Goal: Information Seeking & Learning: Learn about a topic

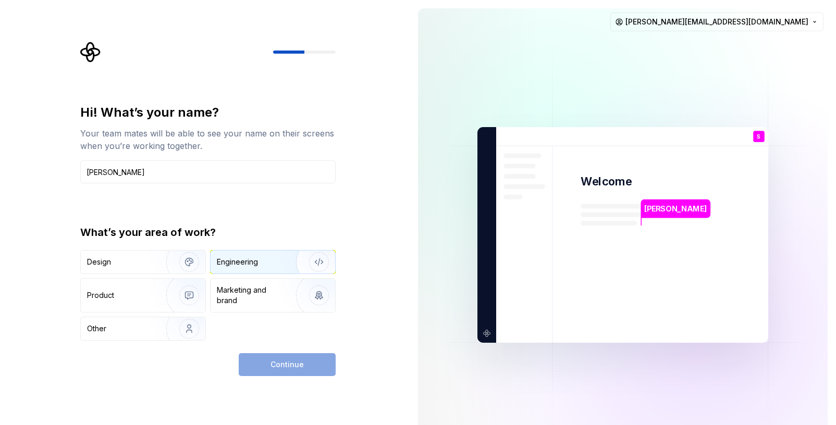
type input "[PERSON_NAME]"
click at [262, 267] on div "Engineering" at bounding box center [273, 262] width 125 height 23
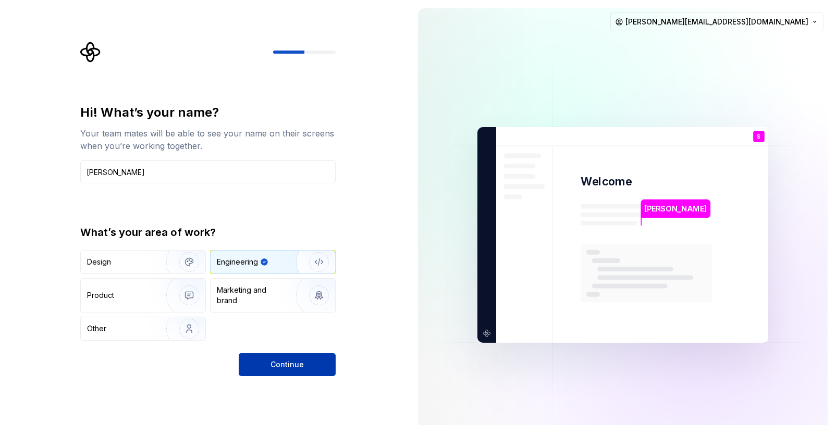
click at [289, 365] on span "Continue" at bounding box center [287, 365] width 33 height 10
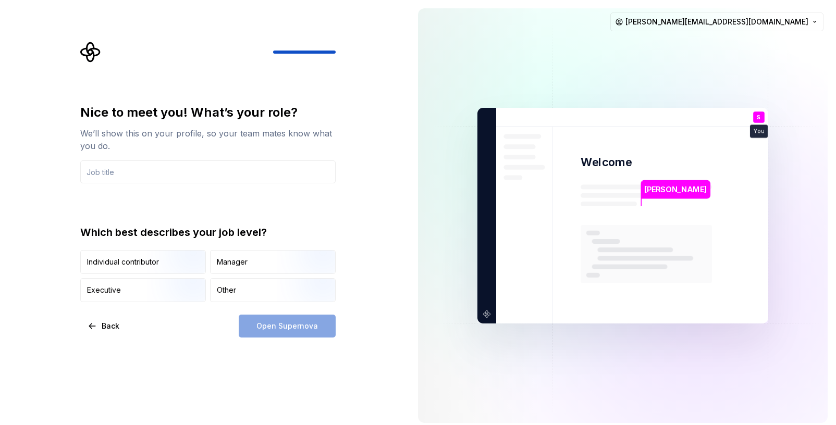
type input "f"
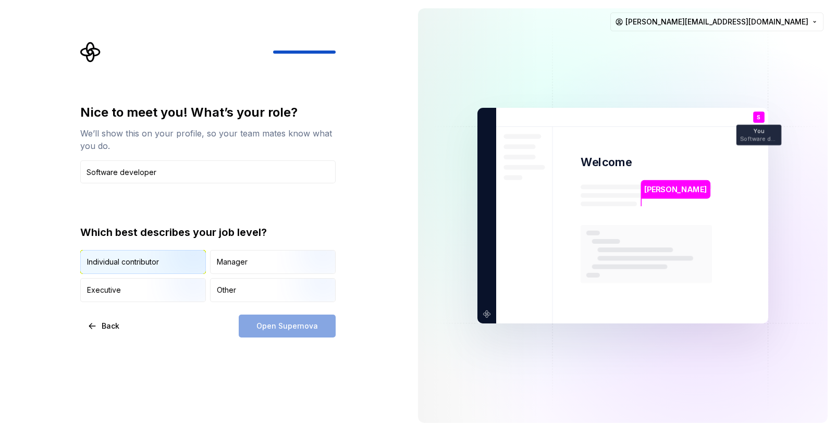
type input "Software developer"
click at [168, 268] on img "button" at bounding box center [180, 275] width 67 height 70
click at [314, 326] on span "Open Supernova" at bounding box center [288, 326] width 62 height 10
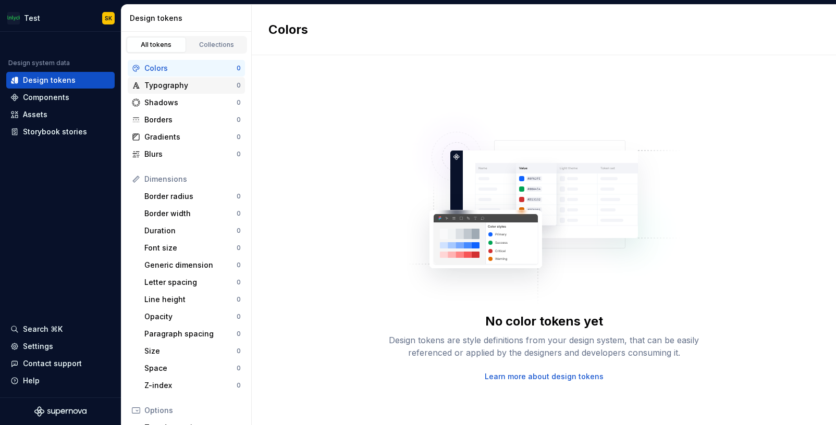
click at [170, 88] on div "Typography" at bounding box center [190, 85] width 92 height 10
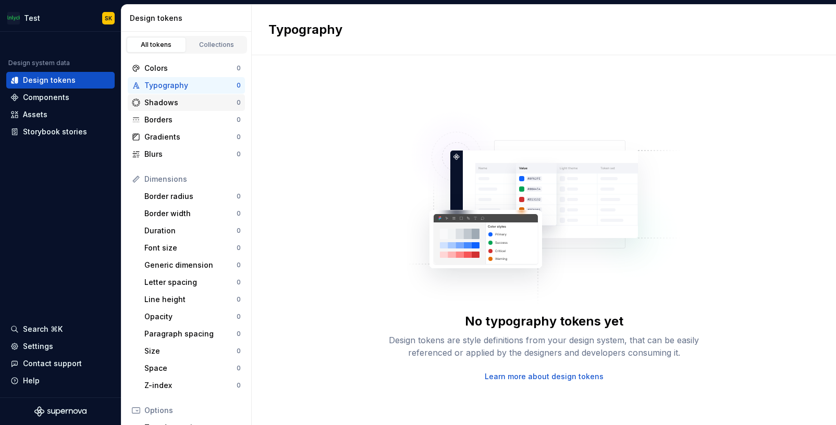
click at [161, 102] on div "Shadows" at bounding box center [190, 102] width 92 height 10
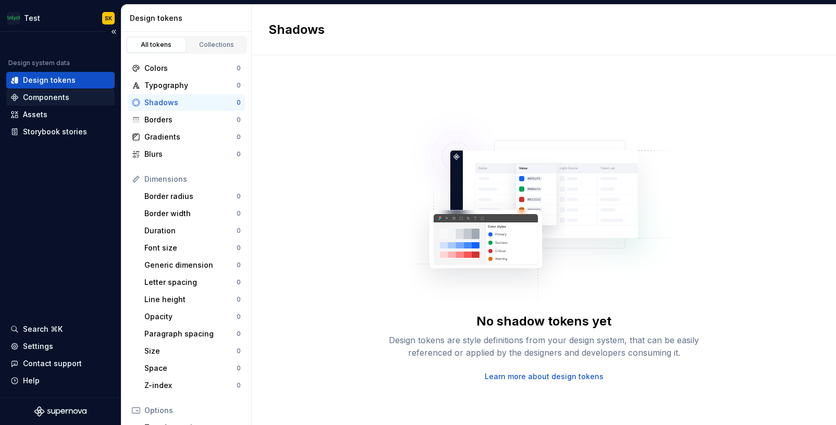
click at [27, 100] on div "Components" at bounding box center [46, 97] width 46 height 10
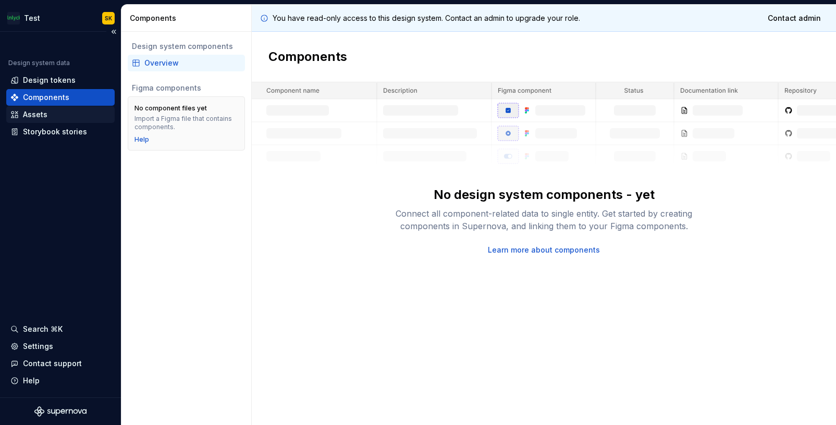
click at [35, 117] on div "Assets" at bounding box center [35, 114] width 25 height 10
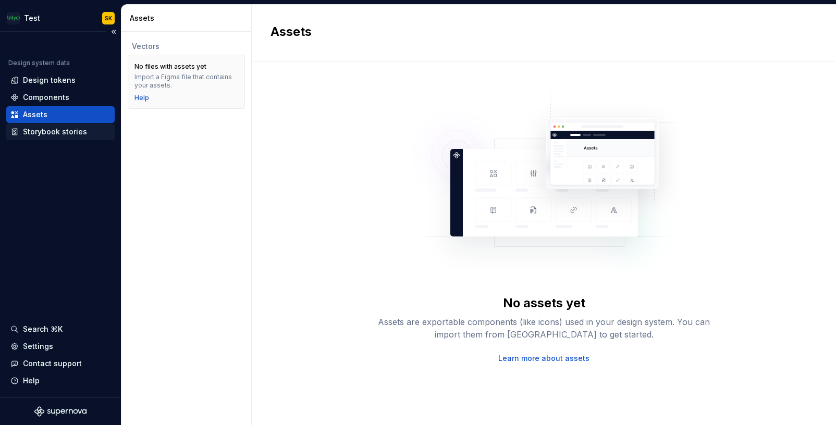
click at [34, 135] on div "Storybook stories" at bounding box center [55, 132] width 64 height 10
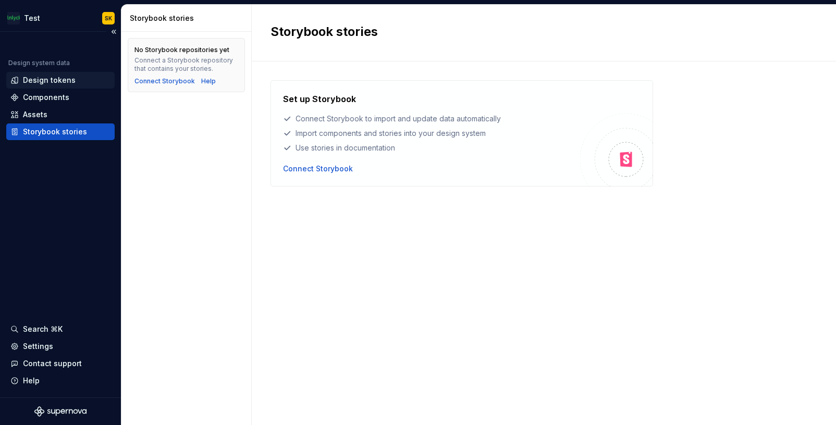
click at [44, 81] on div "Design tokens" at bounding box center [49, 80] width 53 height 10
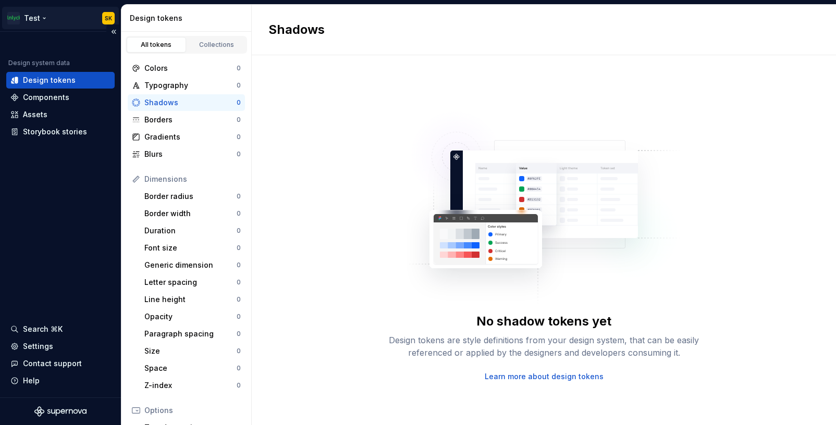
click at [33, 23] on html "Test SK Design system data Design tokens Components Assets Storybook stories Se…" at bounding box center [418, 212] width 836 height 425
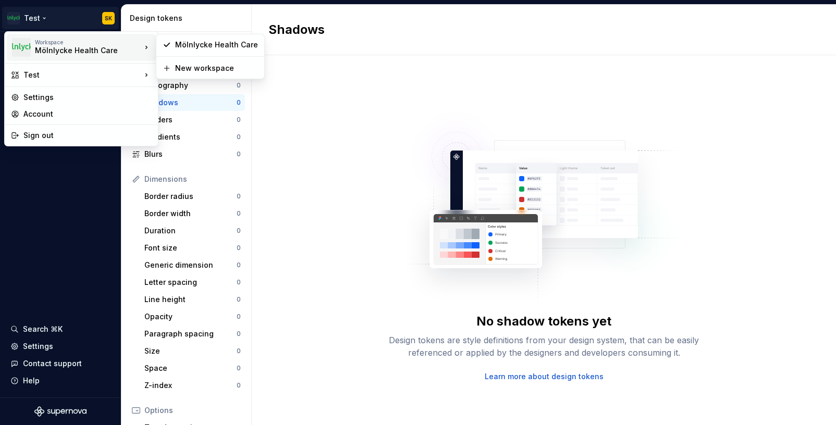
click at [44, 50] on div "Mölnlycke Health Care" at bounding box center [79, 50] width 89 height 10
click at [182, 47] on div "Mölnlycke Health Care" at bounding box center [216, 45] width 83 height 10
